Goal: Task Accomplishment & Management: Manage account settings

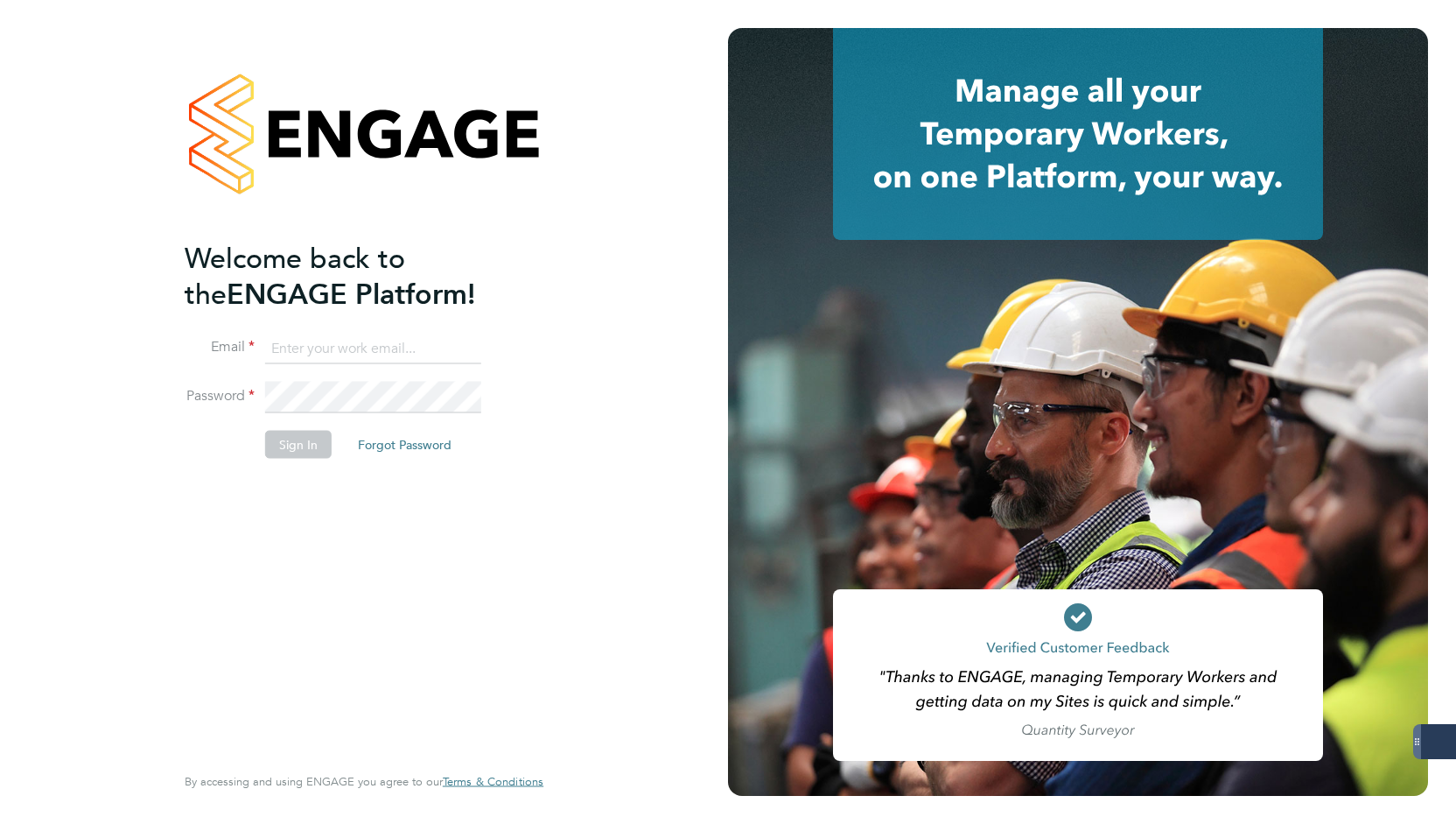
click at [379, 344] on input at bounding box center [373, 349] width 216 height 31
type input "[PERSON_NAME][EMAIL_ADDRESS][DOMAIN_NAME]"
click at [304, 440] on button "Sign In" at bounding box center [299, 444] width 67 height 28
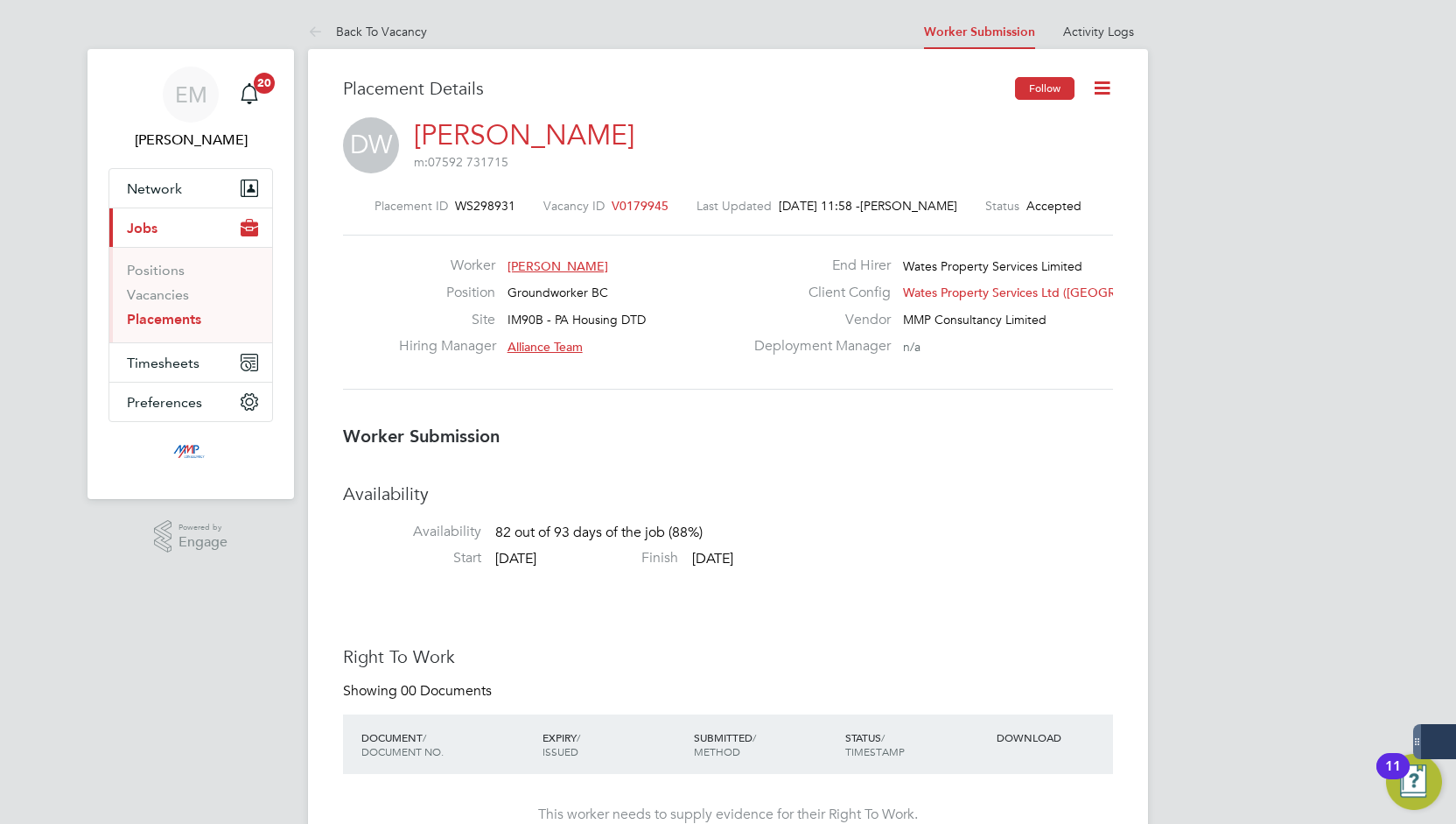
click at [1044, 89] on button "Follow" at bounding box center [1045, 88] width 59 height 23
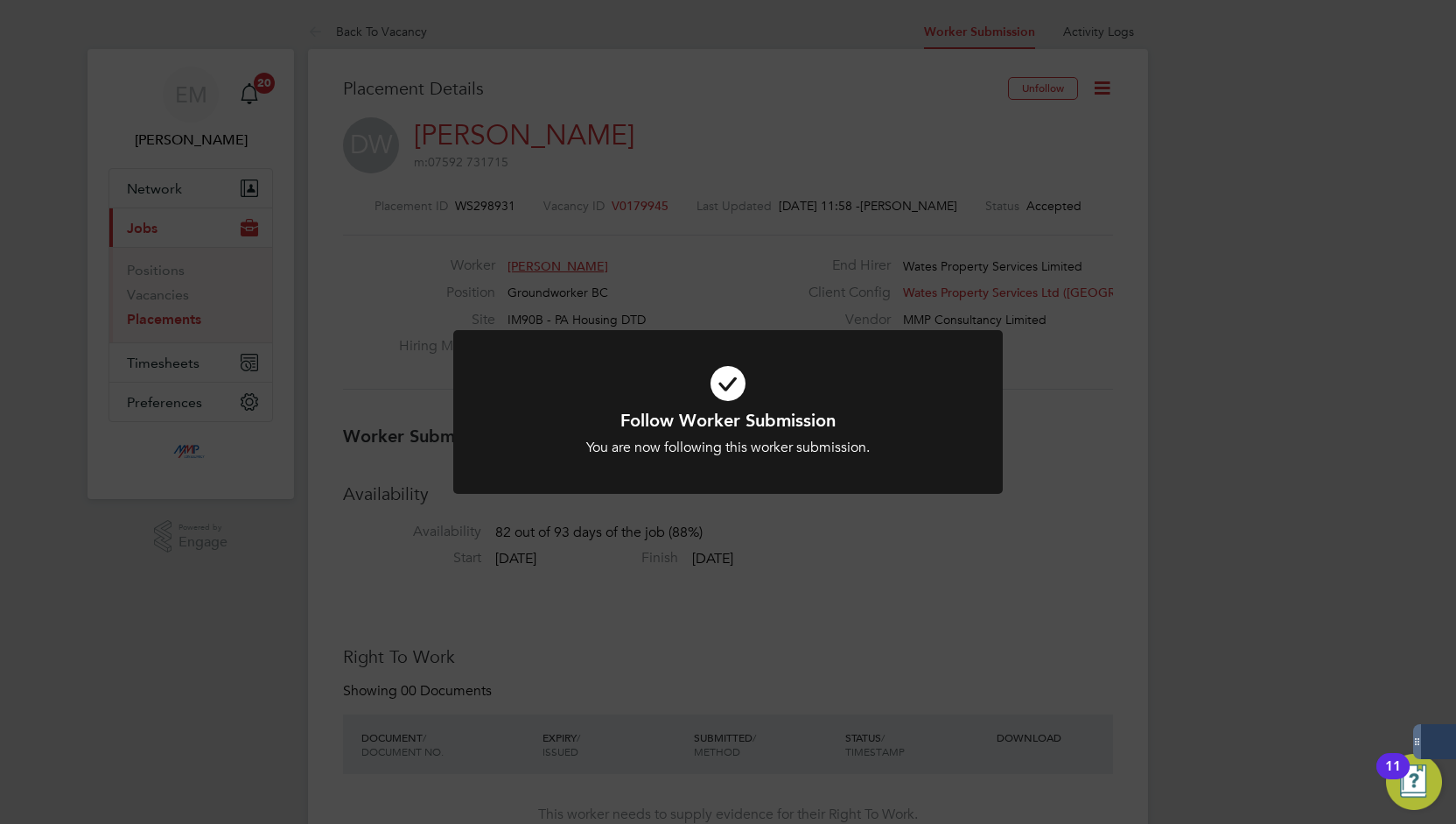
click at [1109, 92] on div "Follow Worker Submission You are now following this worker submission. Cancel O…" at bounding box center [728, 412] width 1456 height 824
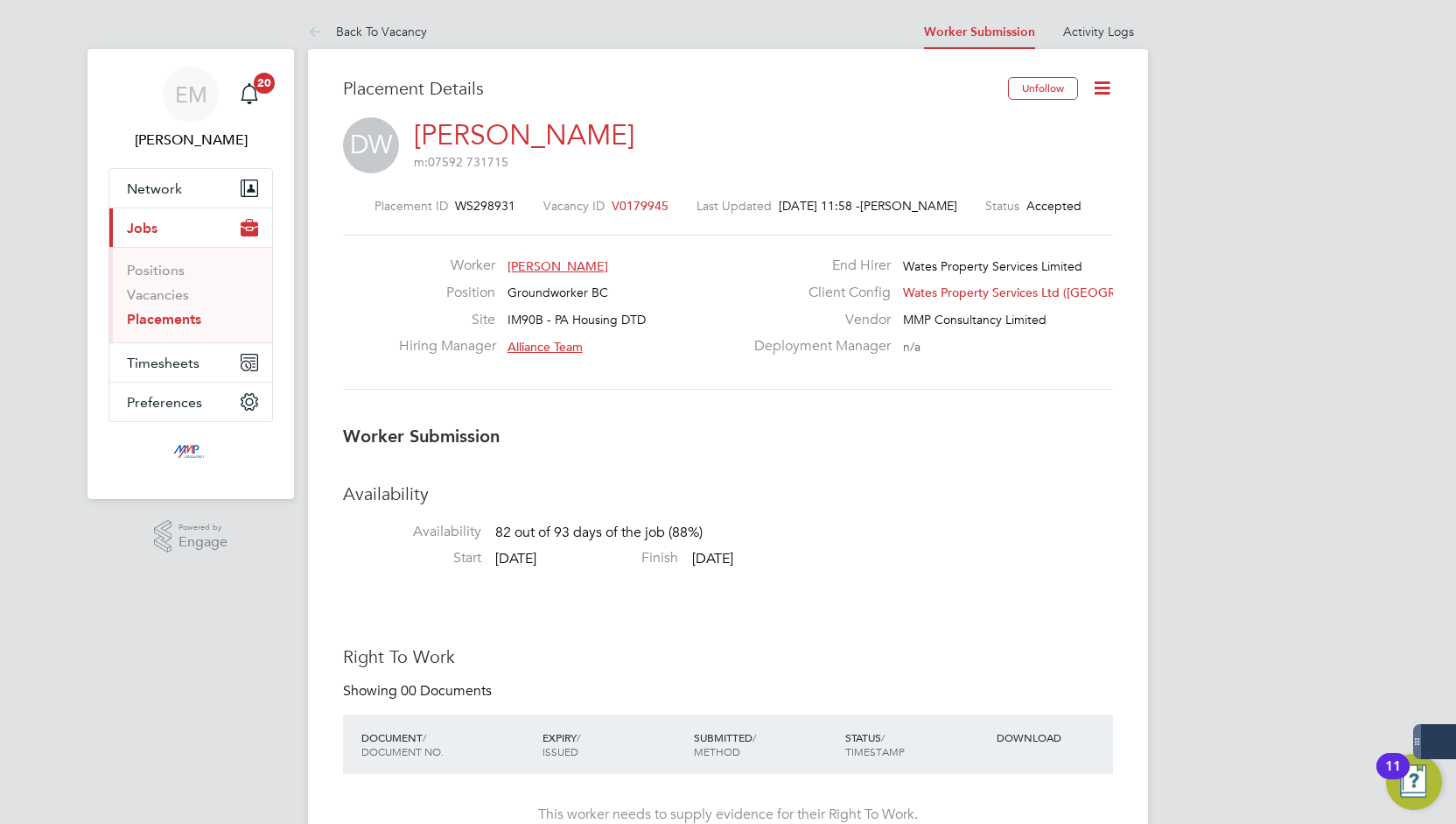
click at [1105, 90] on icon at bounding box center [1102, 88] width 22 height 22
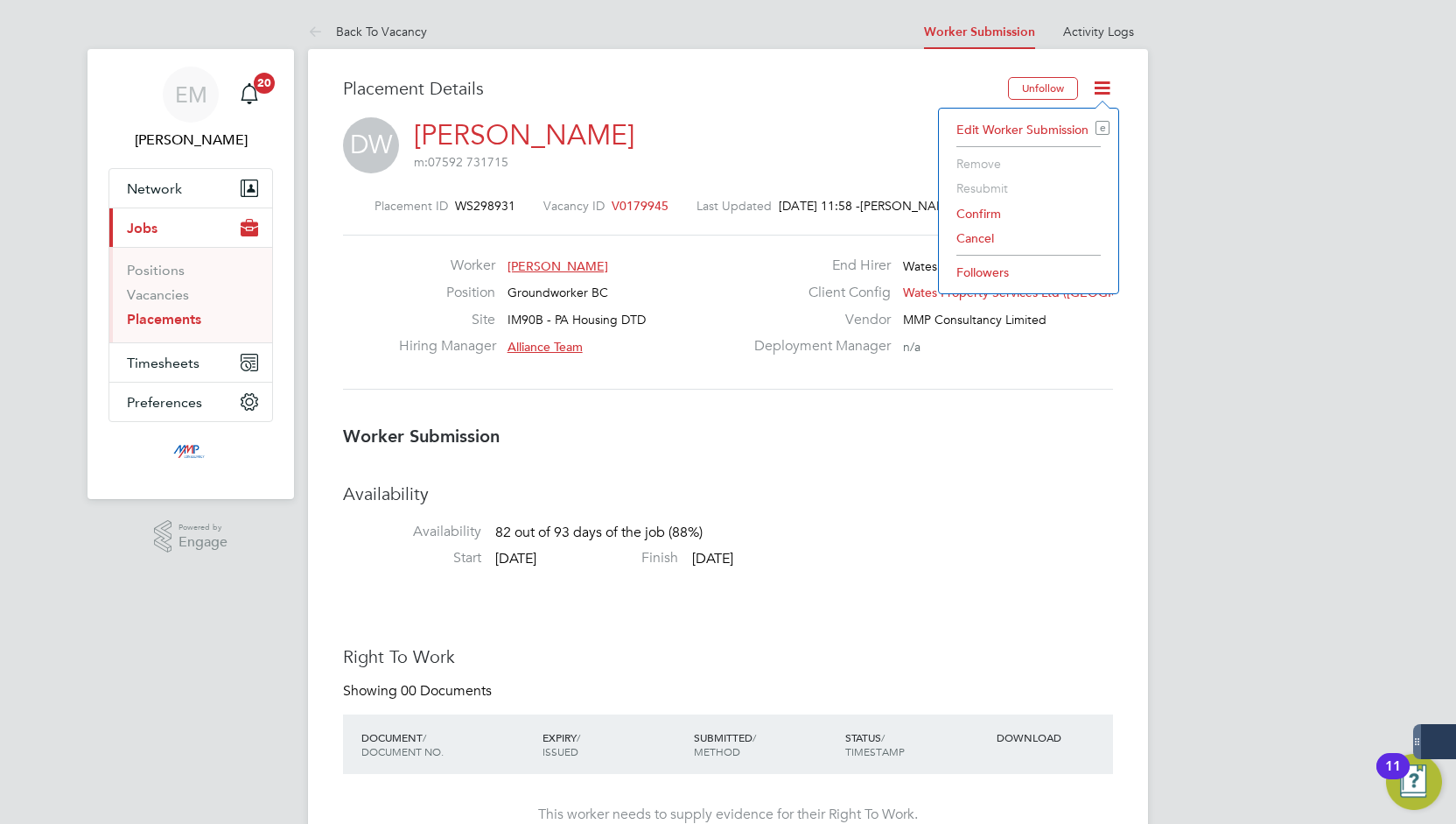
click at [997, 206] on li "Confirm" at bounding box center [1028, 214] width 162 height 25
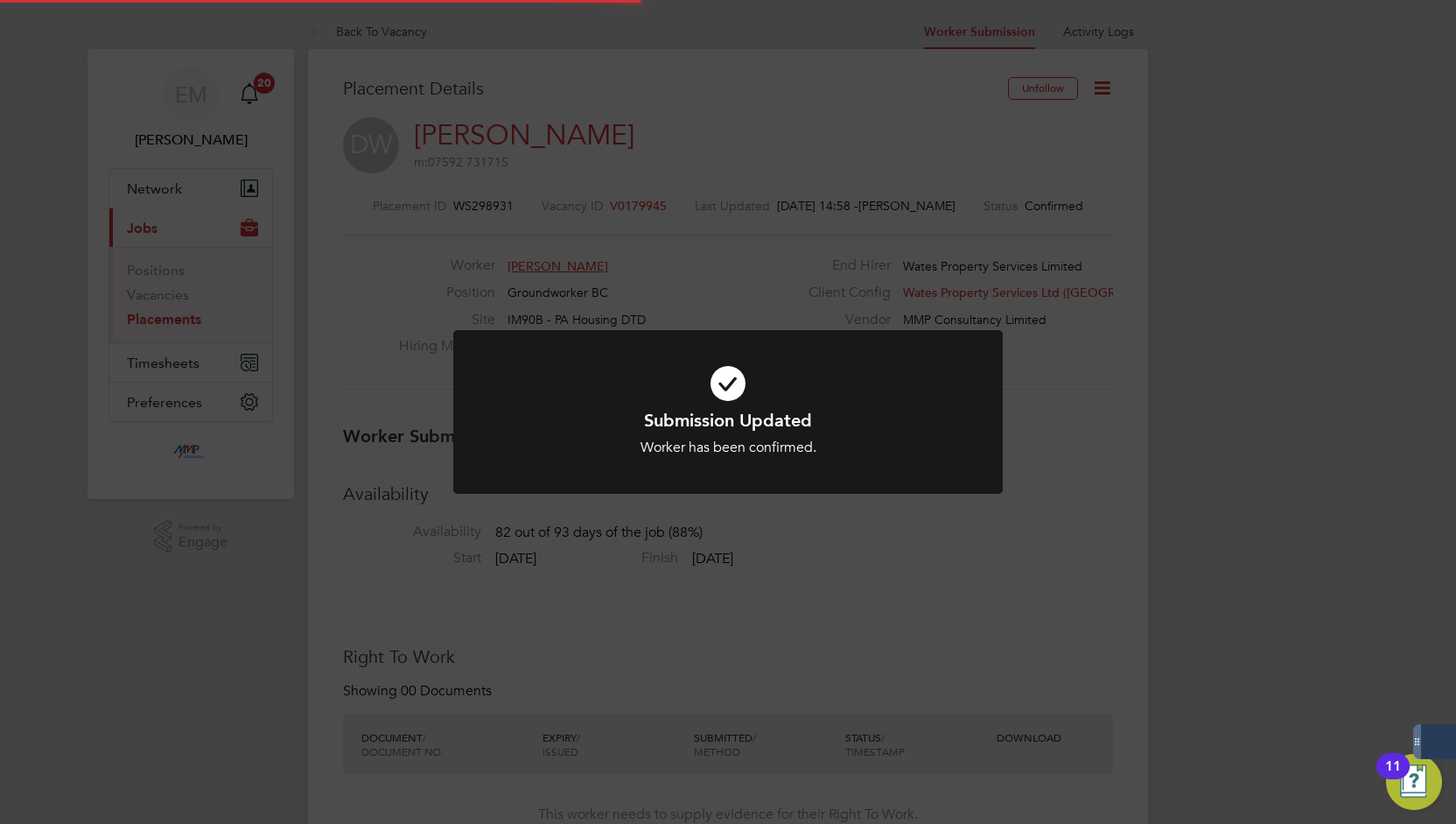
scroll to position [8, 8]
